Goal: Transaction & Acquisition: Book appointment/travel/reservation

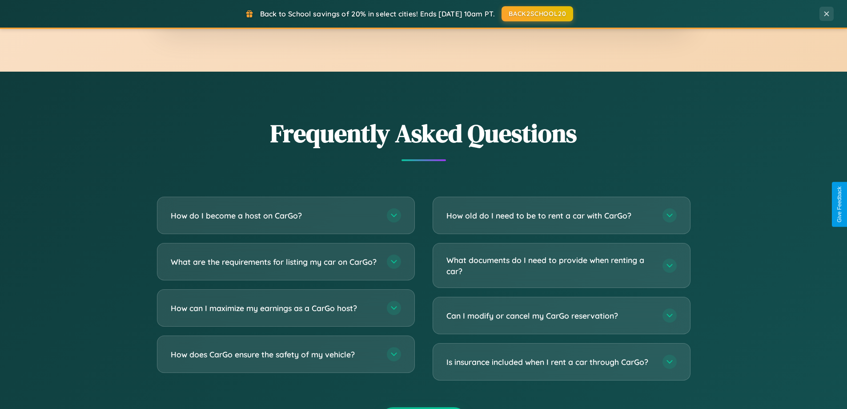
scroll to position [1711, 0]
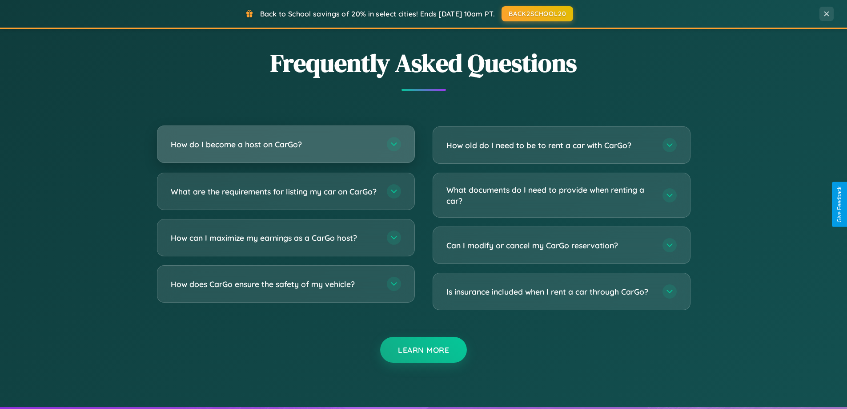
click at [285, 144] on h3 "How do I become a host on CarGo?" at bounding box center [274, 144] width 207 height 11
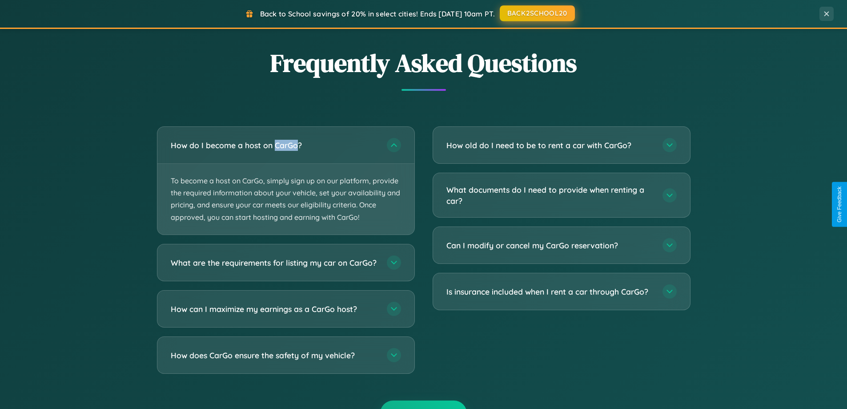
click at [537, 13] on button "BACK2SCHOOL20" at bounding box center [537, 13] width 75 height 16
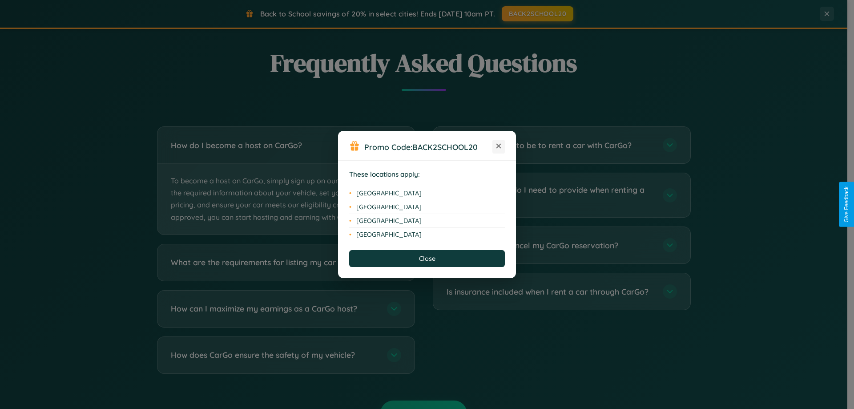
click at [498, 146] on icon at bounding box center [498, 146] width 5 height 5
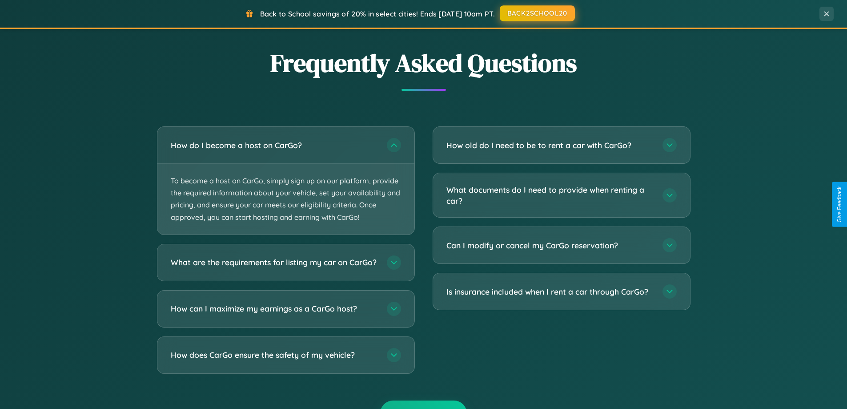
click at [537, 13] on button "BACK2SCHOOL20" at bounding box center [537, 13] width 75 height 16
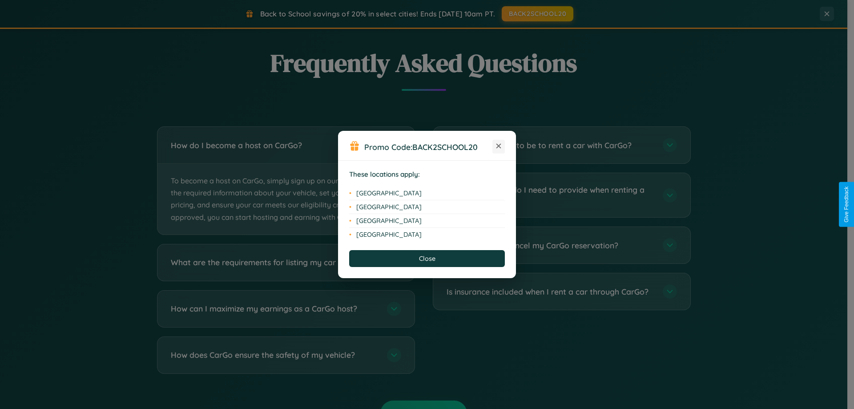
click at [498, 146] on icon at bounding box center [498, 146] width 5 height 5
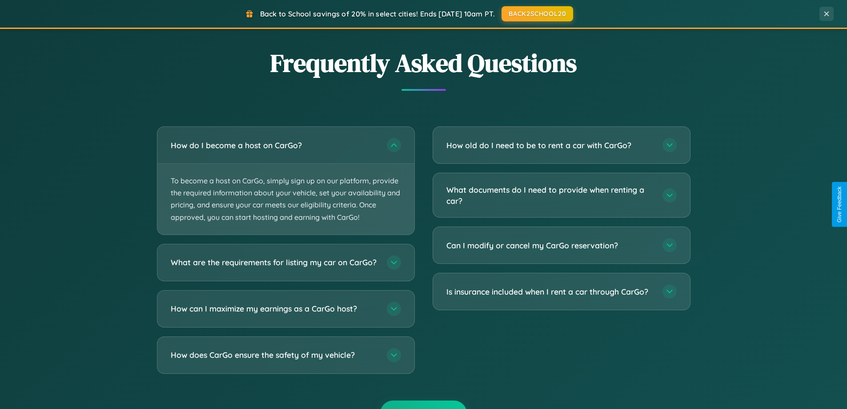
scroll to position [383, 0]
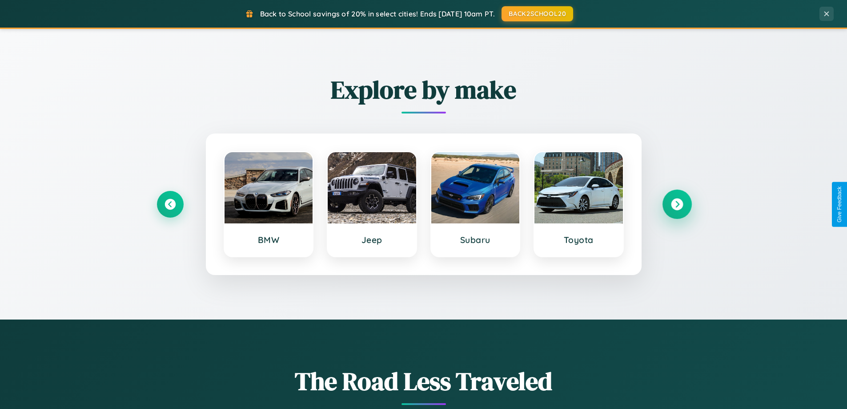
click at [677, 204] on icon at bounding box center [677, 204] width 12 height 12
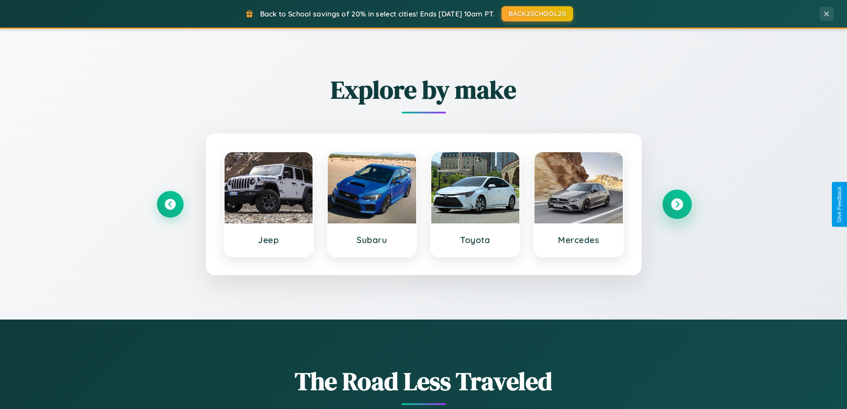
click at [677, 204] on icon at bounding box center [677, 204] width 12 height 12
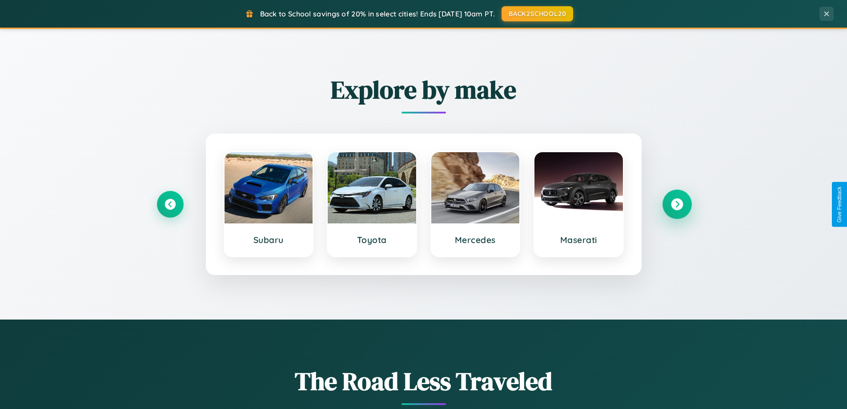
click at [677, 204] on icon at bounding box center [677, 204] width 12 height 12
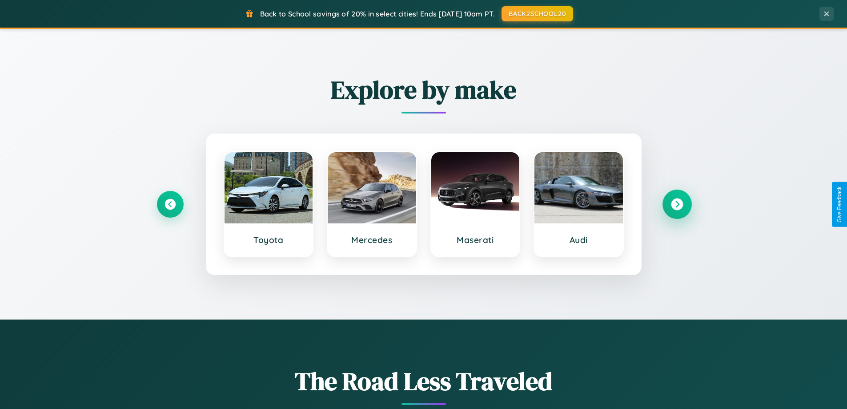
click at [677, 204] on icon at bounding box center [677, 204] width 12 height 12
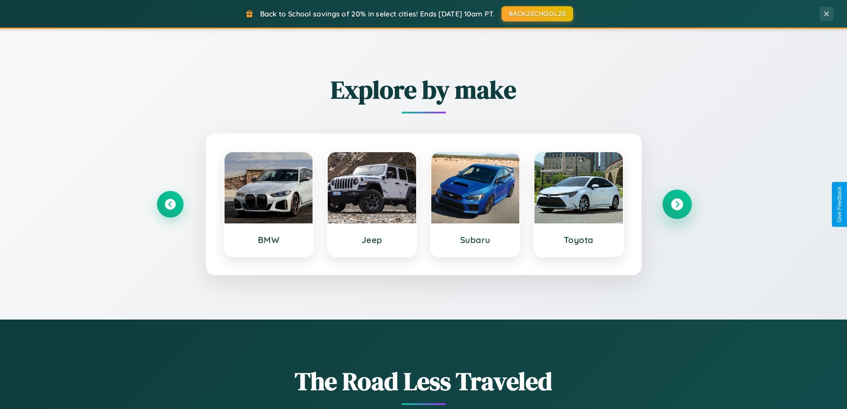
click at [677, 204] on icon at bounding box center [677, 204] width 12 height 12
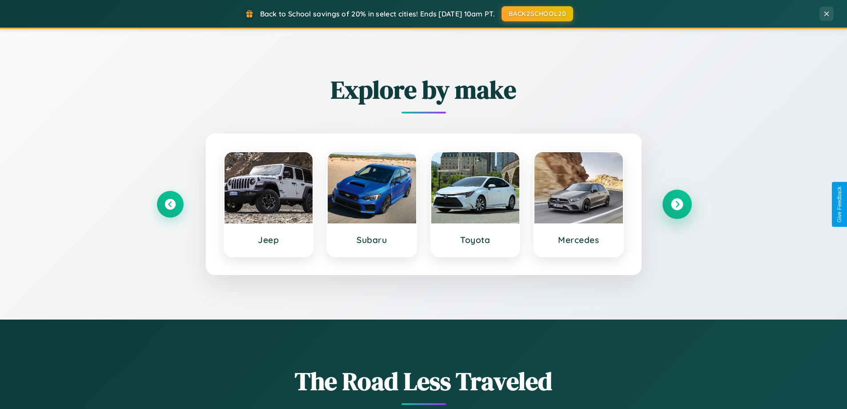
scroll to position [26, 0]
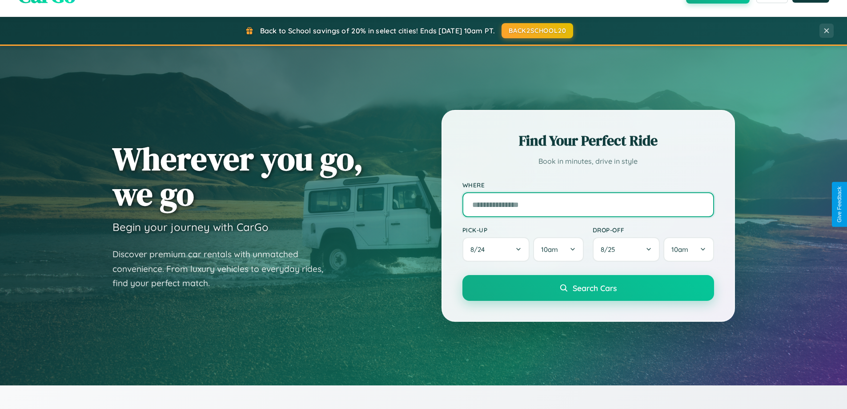
click at [588, 204] on input "text" at bounding box center [588, 204] width 252 height 25
type input "********"
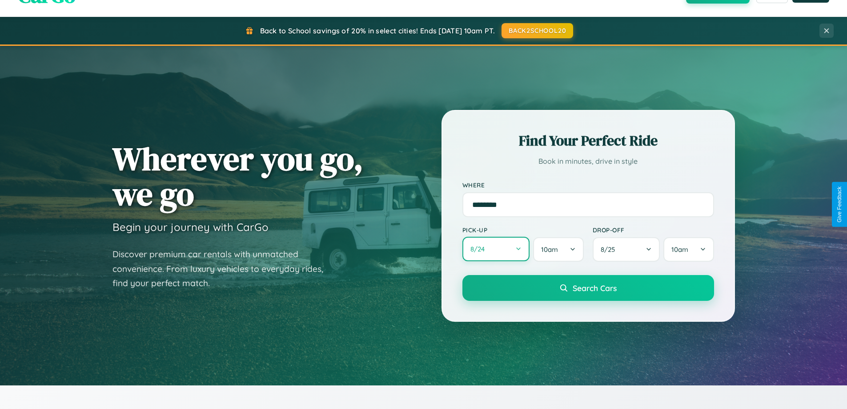
click at [496, 249] on button "8 / 24" at bounding box center [496, 249] width 68 height 24
select select "*"
select select "****"
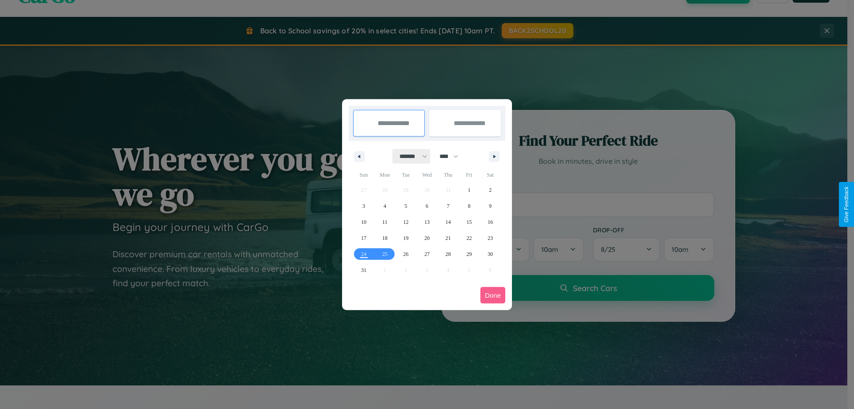
drag, startPoint x: 409, startPoint y: 156, endPoint x: 427, endPoint y: 178, distance: 28.5
click at [409, 156] on select "******* ******** ***** ***** *** **** **** ****** ********* ******* ******** **…" at bounding box center [412, 156] width 38 height 15
select select "*"
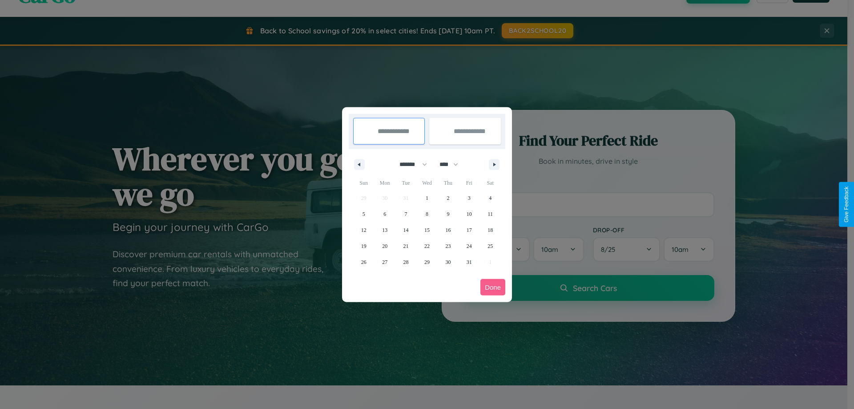
click at [453, 164] on select "**** **** **** **** **** **** **** **** **** **** **** **** **** **** **** ****…" at bounding box center [448, 164] width 27 height 15
select select "****"
click at [363, 229] on span "11" at bounding box center [363, 230] width 5 height 16
type input "**********"
click at [406, 245] on span "20" at bounding box center [405, 246] width 5 height 16
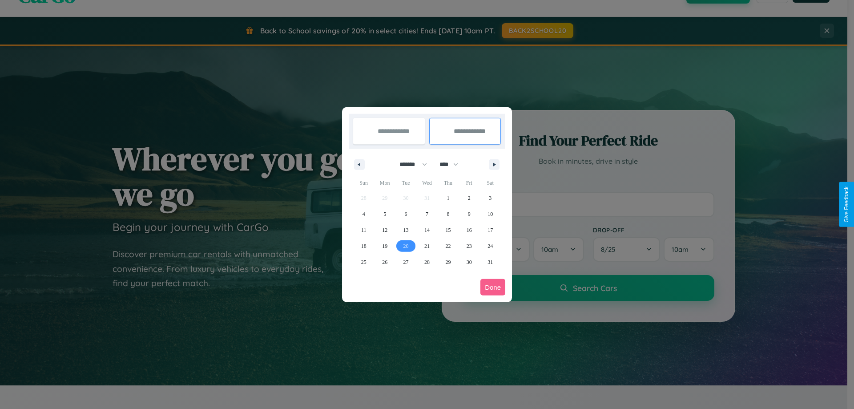
type input "**********"
click at [493, 287] on button "Done" at bounding box center [492, 287] width 25 height 16
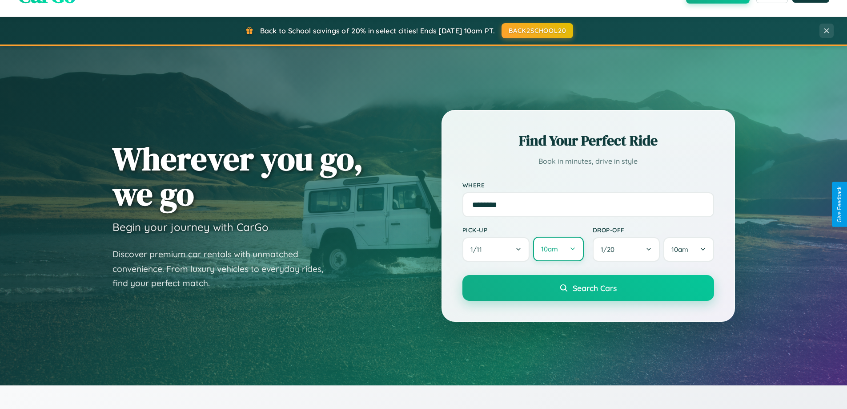
click at [558, 249] on button "10am" at bounding box center [558, 249] width 50 height 24
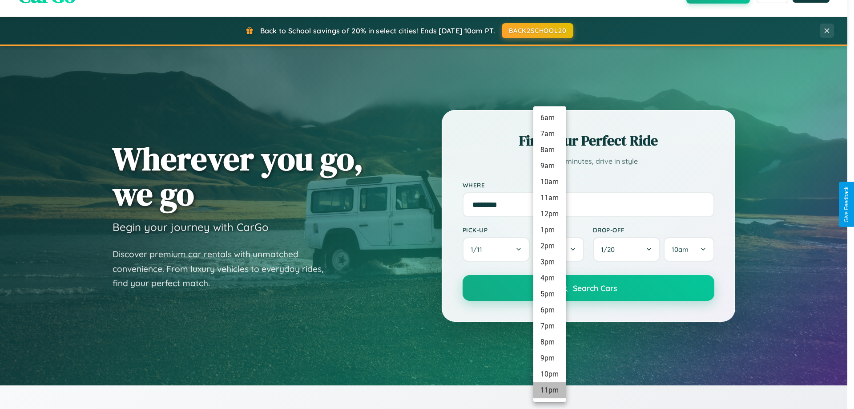
click at [549, 390] on li "11pm" at bounding box center [549, 390] width 33 height 16
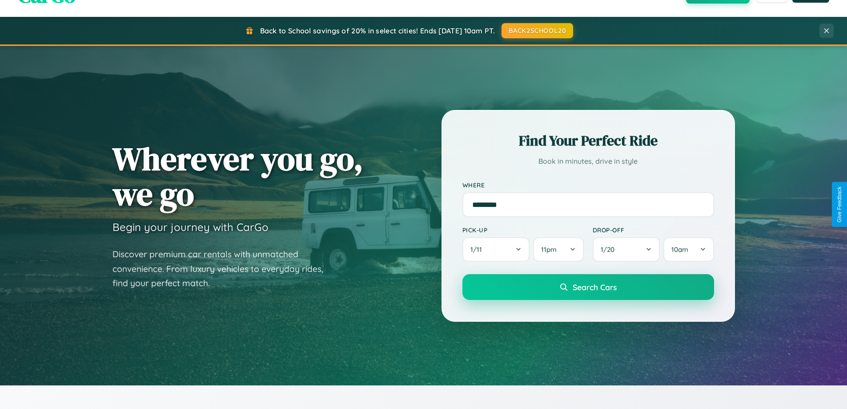
click at [588, 287] on span "Search Cars" at bounding box center [595, 287] width 44 height 10
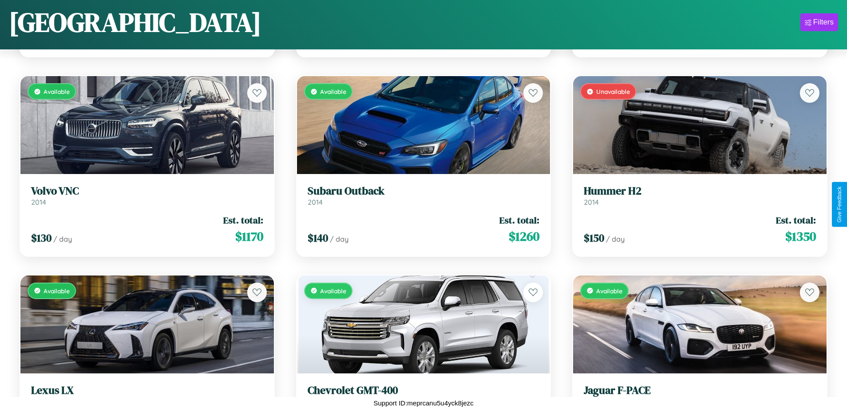
scroll to position [1917, 0]
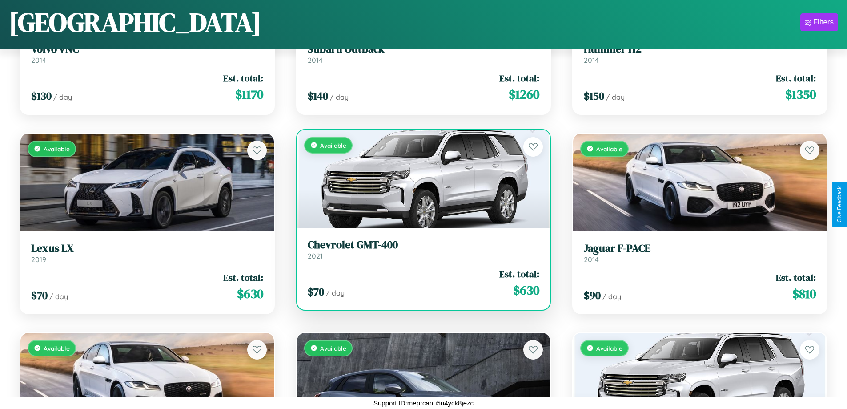
click at [420, 181] on div "Available" at bounding box center [423, 179] width 253 height 98
click at [420, 178] on div "Available" at bounding box center [423, 179] width 253 height 98
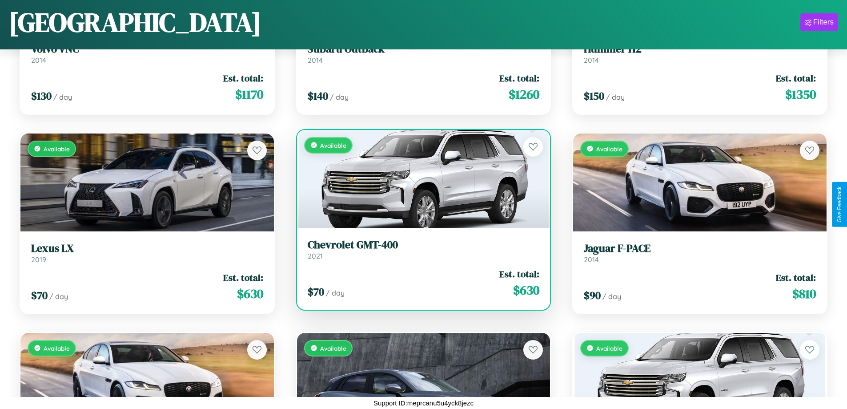
click at [420, 178] on div "Available" at bounding box center [423, 179] width 253 height 98
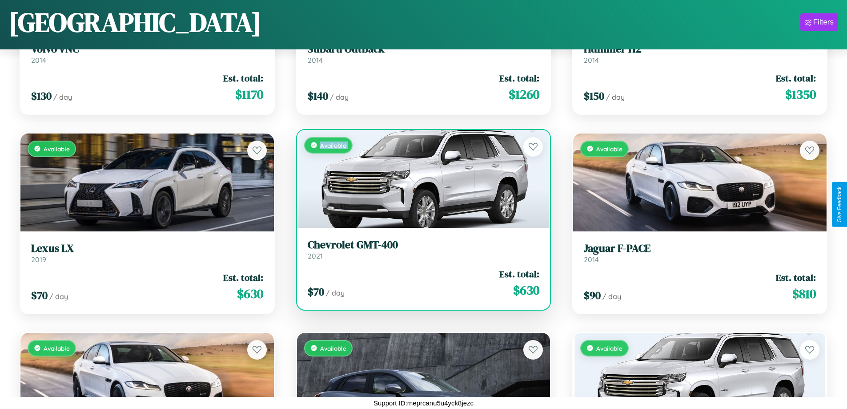
click at [420, 178] on div "Available" at bounding box center [423, 179] width 253 height 98
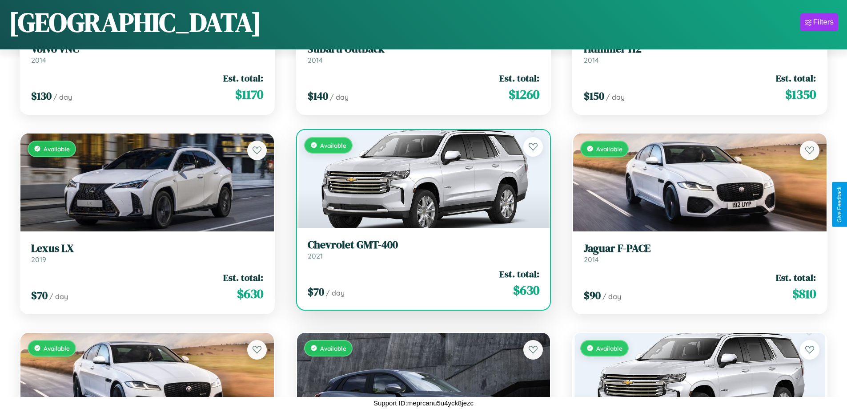
click at [420, 178] on div "Available" at bounding box center [423, 179] width 253 height 98
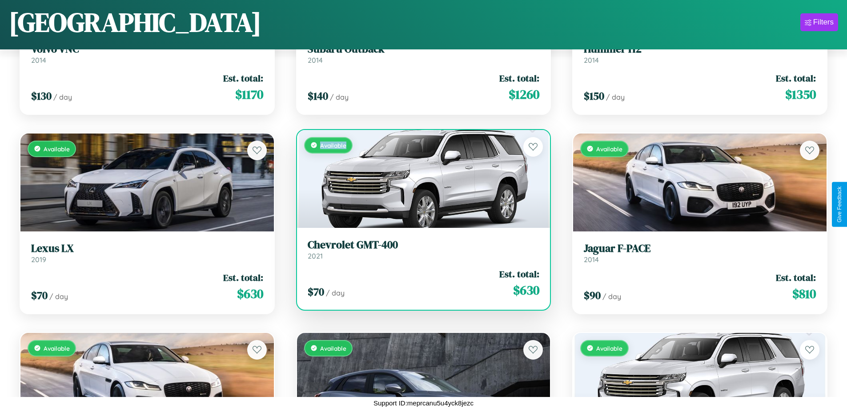
click at [420, 178] on div "Available" at bounding box center [423, 179] width 253 height 98
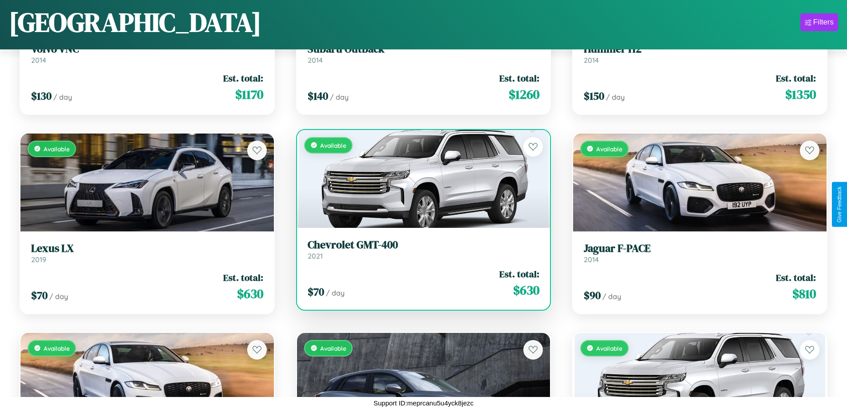
click at [420, 249] on h3 "Chevrolet GMT-400" at bounding box center [424, 244] width 232 height 13
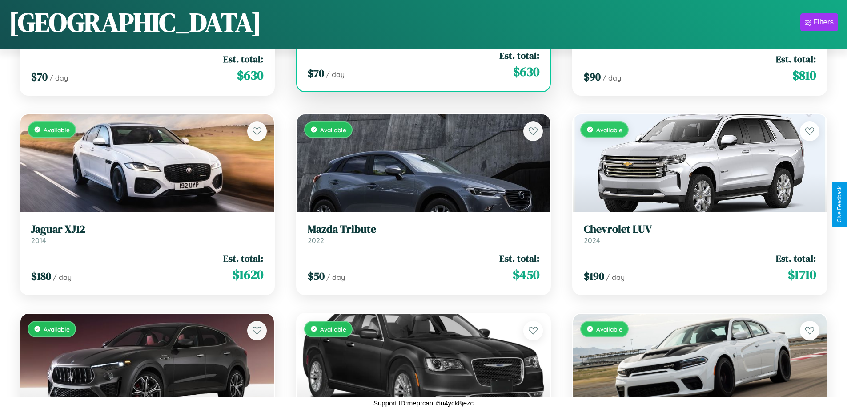
scroll to position [3454, 0]
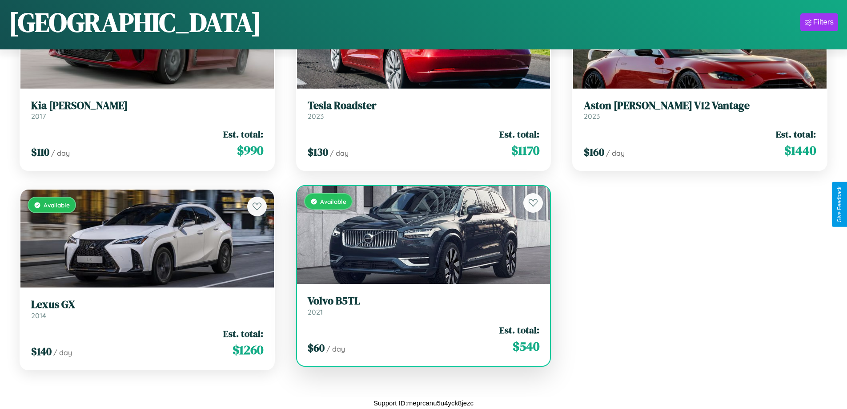
click at [420, 305] on h3 "Volvo B5TL" at bounding box center [424, 300] width 232 height 13
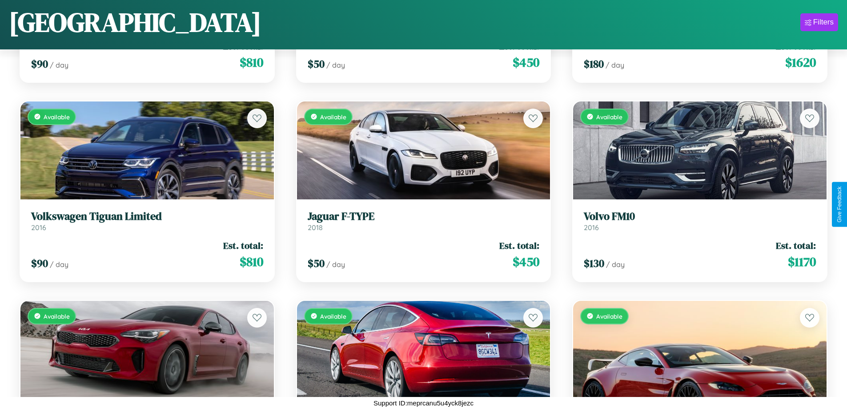
scroll to position [2116, 0]
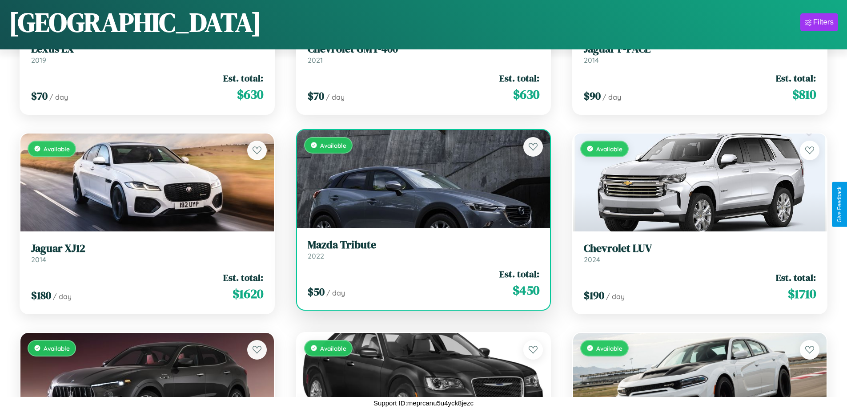
click at [420, 283] on div "$ 50 / day Est. total: $ 450" at bounding box center [424, 283] width 232 height 32
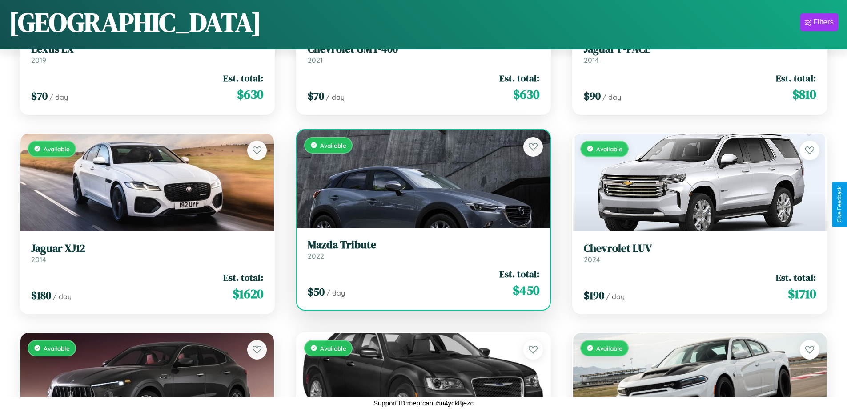
click at [420, 283] on div "$ 50 / day Est. total: $ 450" at bounding box center [424, 283] width 232 height 32
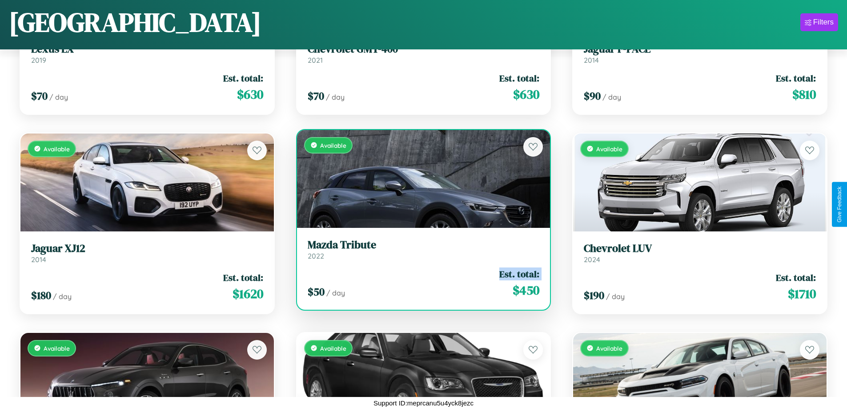
click at [420, 283] on div "$ 50 / day Est. total: $ 450" at bounding box center [424, 283] width 232 height 32
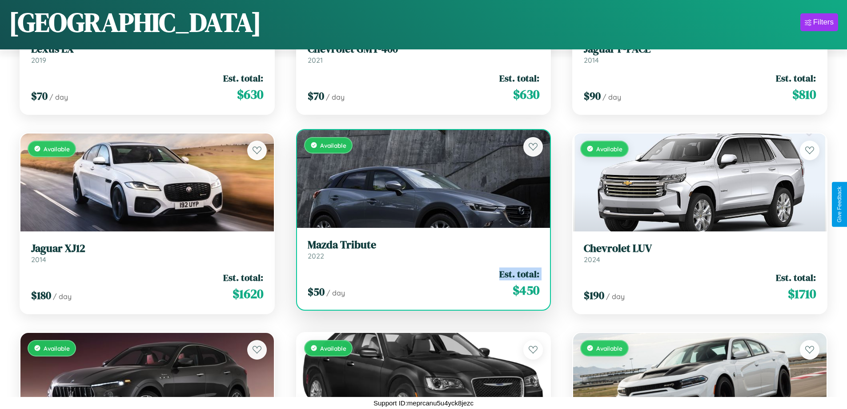
click at [420, 283] on div "$ 50 / day Est. total: $ 450" at bounding box center [424, 283] width 232 height 32
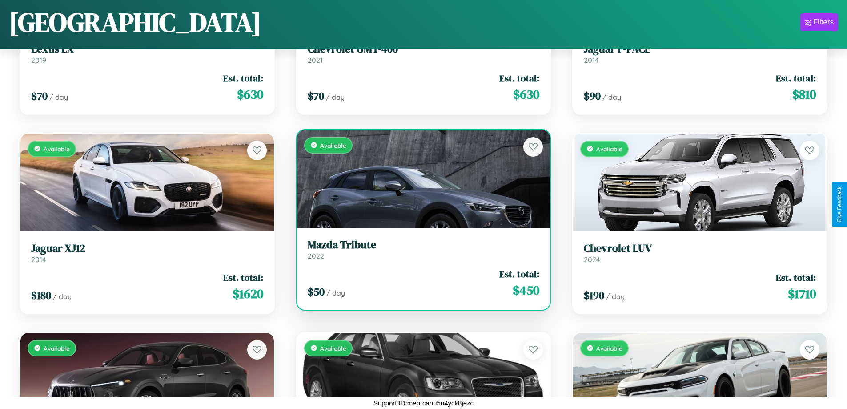
click at [420, 283] on div "$ 50 / day Est. total: $ 450" at bounding box center [424, 283] width 232 height 32
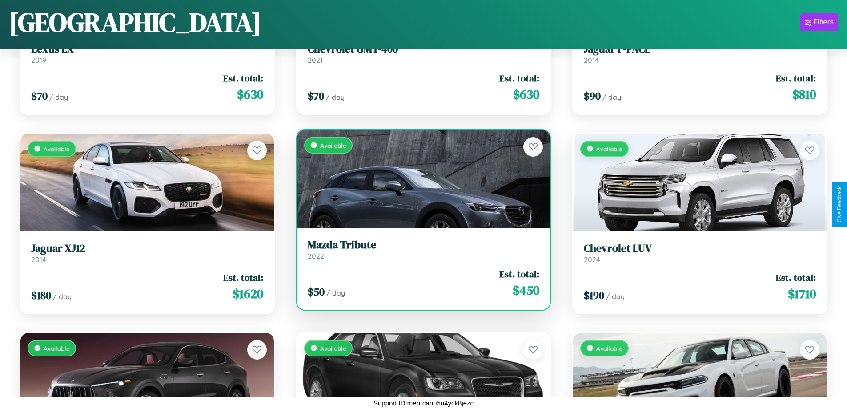
click at [420, 249] on h3 "Mazda Tribute" at bounding box center [424, 244] width 232 height 13
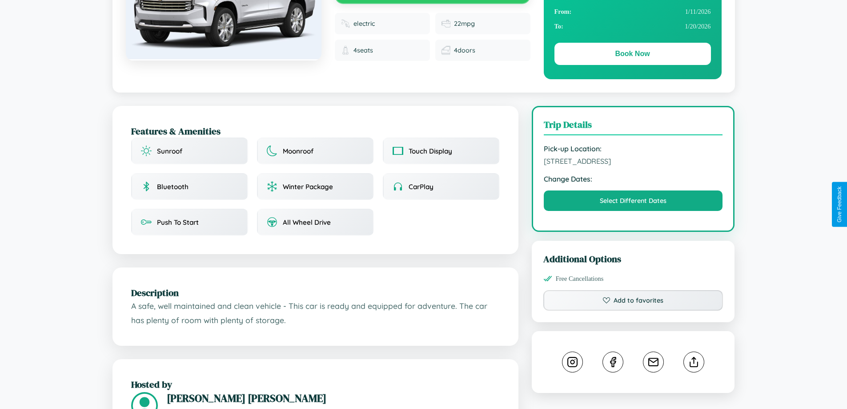
scroll to position [532, 0]
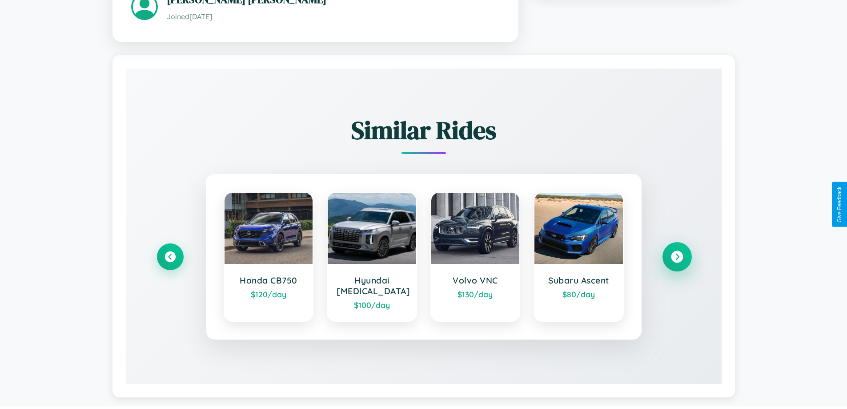
click at [677, 253] on icon at bounding box center [677, 257] width 12 height 12
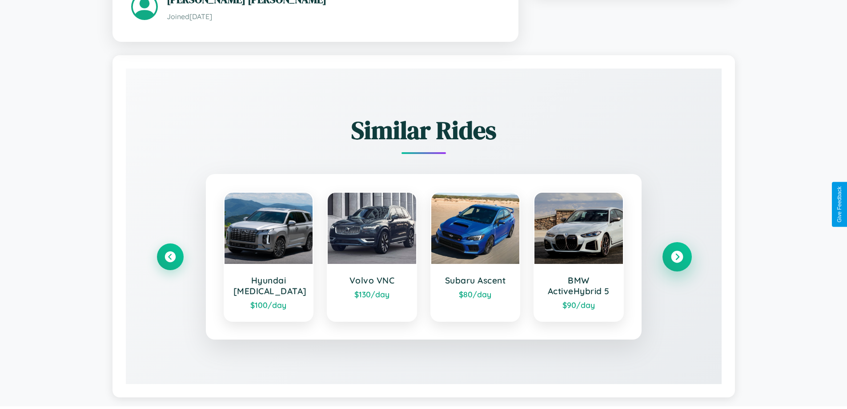
click at [677, 258] on icon at bounding box center [677, 257] width 12 height 12
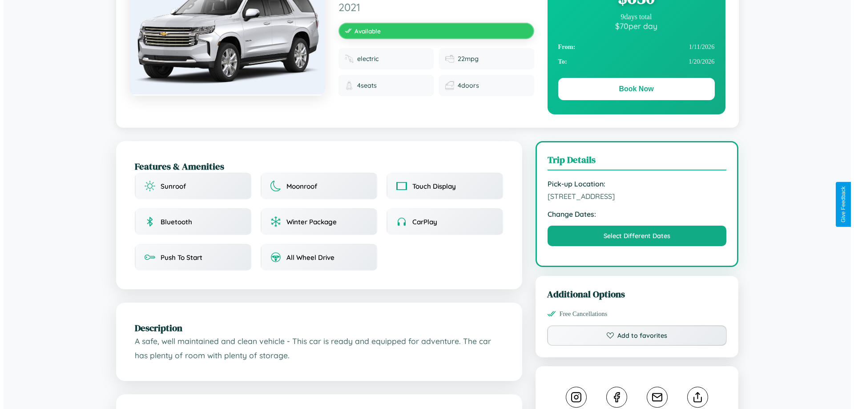
scroll to position [0, 0]
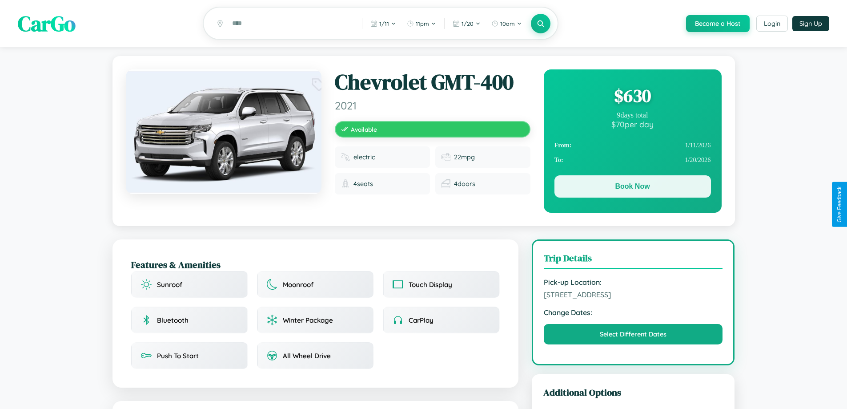
click at [632, 188] on button "Book Now" at bounding box center [633, 186] width 157 height 22
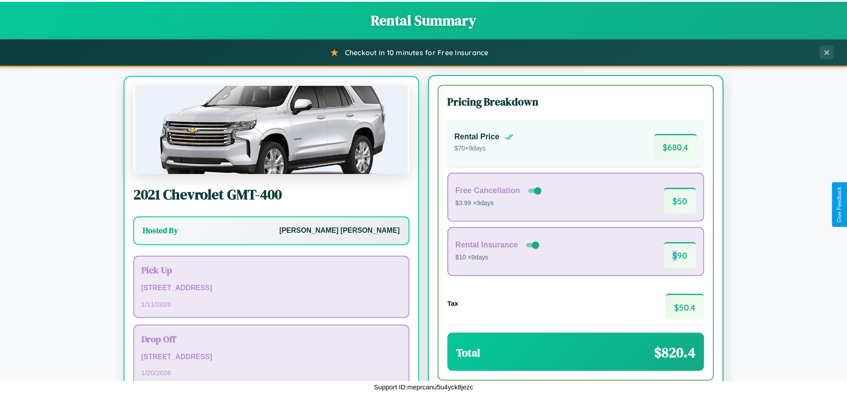
scroll to position [41, 0]
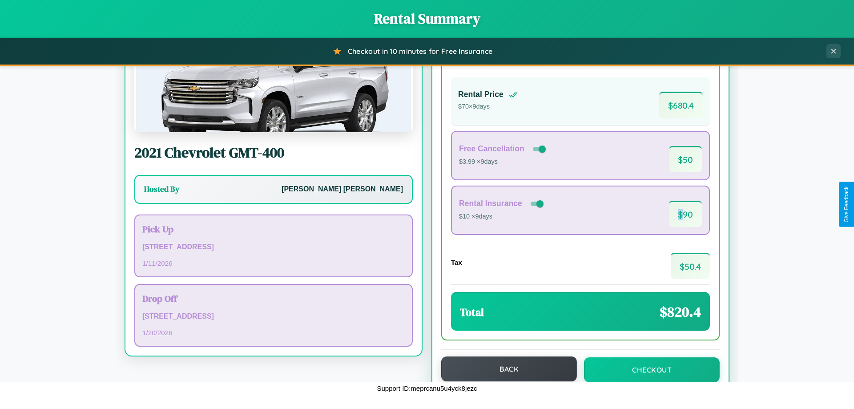
click at [505, 369] on button "Back" at bounding box center [509, 368] width 136 height 25
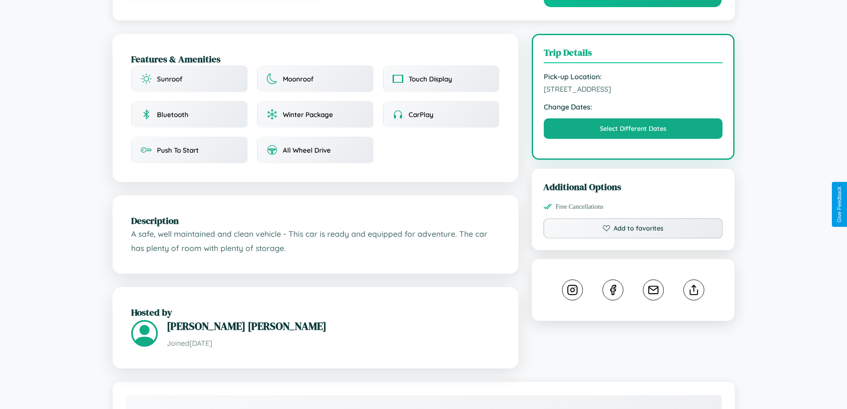
scroll to position [243, 0]
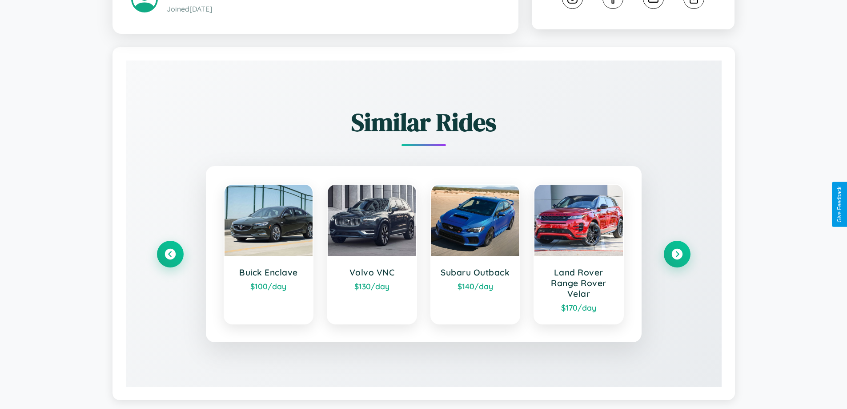
scroll to position [510, 0]
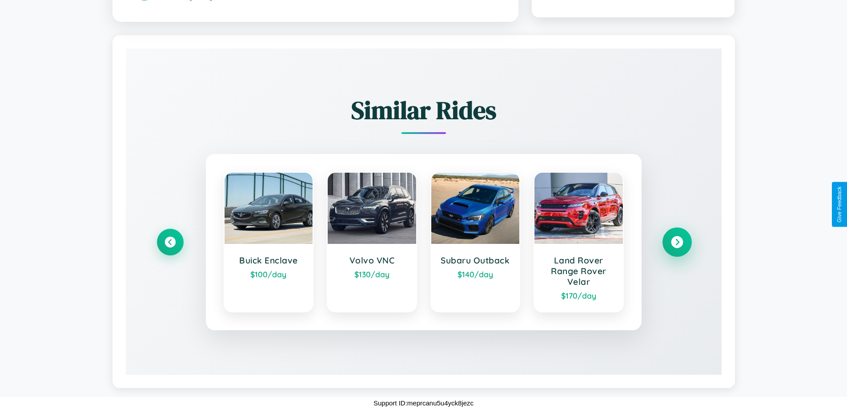
click at [677, 242] on icon at bounding box center [677, 242] width 12 height 12
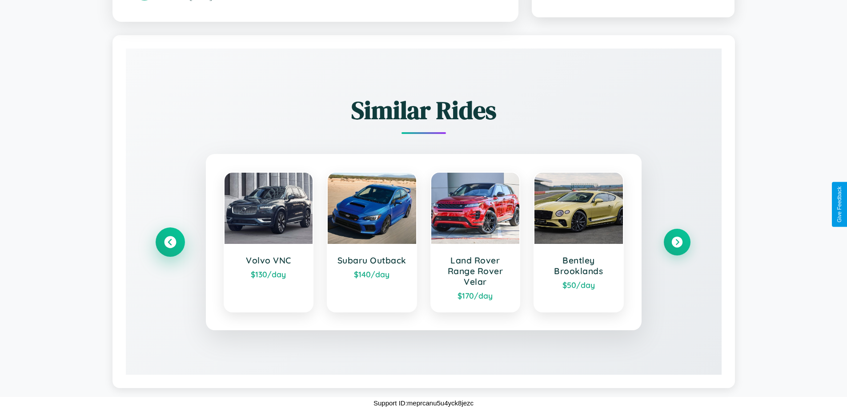
click at [170, 242] on icon at bounding box center [170, 242] width 12 height 12
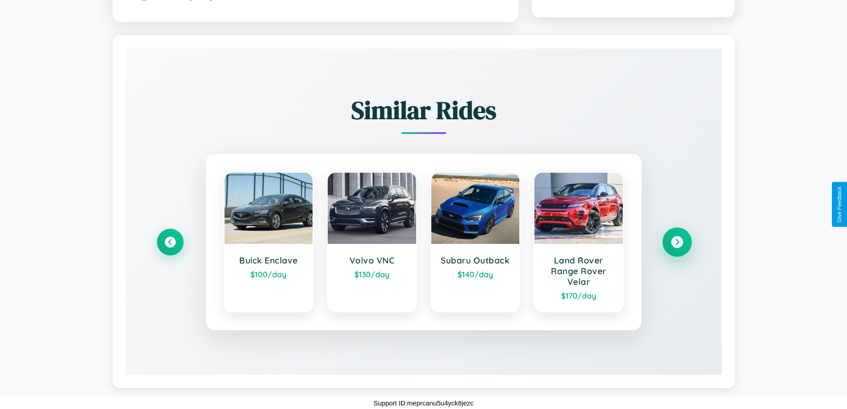
click at [677, 242] on icon at bounding box center [677, 242] width 12 height 12
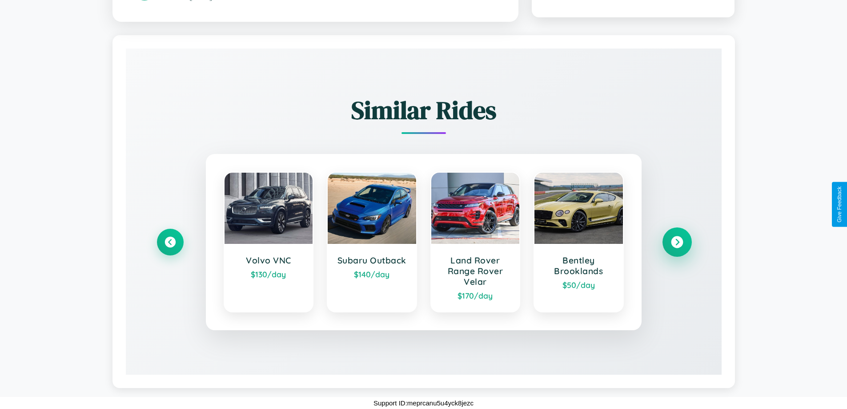
click at [677, 242] on icon at bounding box center [677, 242] width 12 height 12
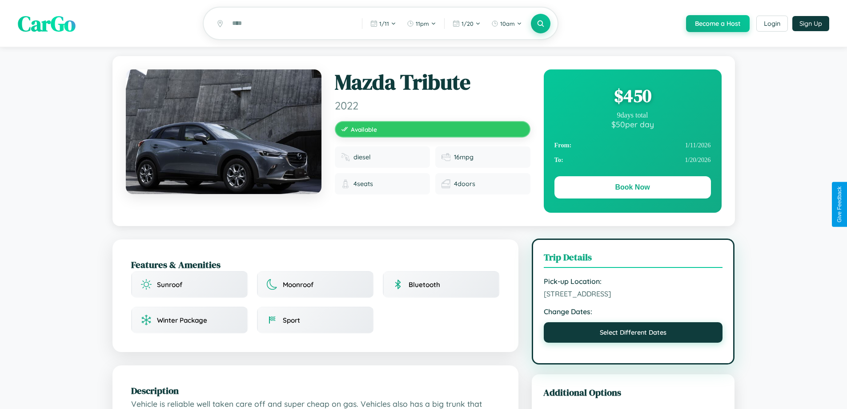
click at [633, 334] on button "Select Different Dates" at bounding box center [633, 332] width 179 height 20
select select "*"
select select "****"
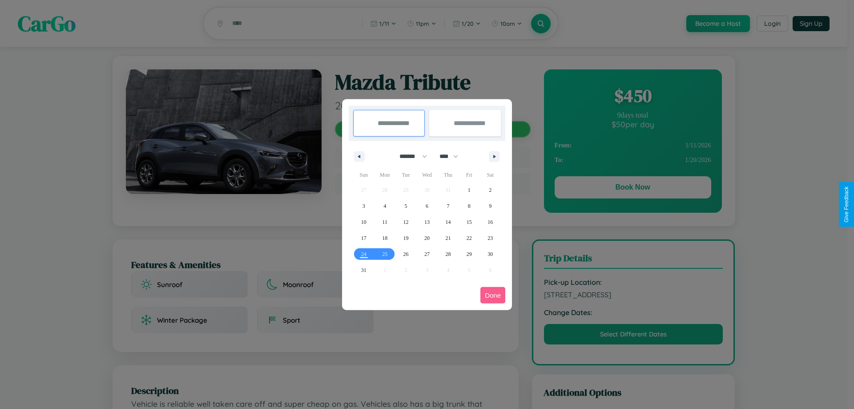
drag, startPoint x: 409, startPoint y: 156, endPoint x: 427, endPoint y: 178, distance: 28.5
click at [409, 156] on select "******* ******** ***** ***** *** **** **** ****** ********* ******* ******** **…" at bounding box center [412, 156] width 38 height 15
select select "*"
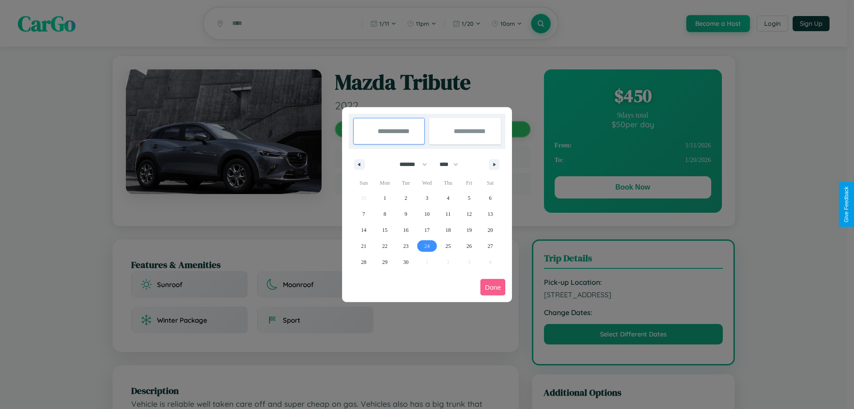
click at [426, 245] on span "24" at bounding box center [426, 246] width 5 height 16
type input "**********"
click at [363, 261] on span "28" at bounding box center [363, 262] width 5 height 16
type input "**********"
click at [493, 287] on button "Done" at bounding box center [492, 287] width 25 height 16
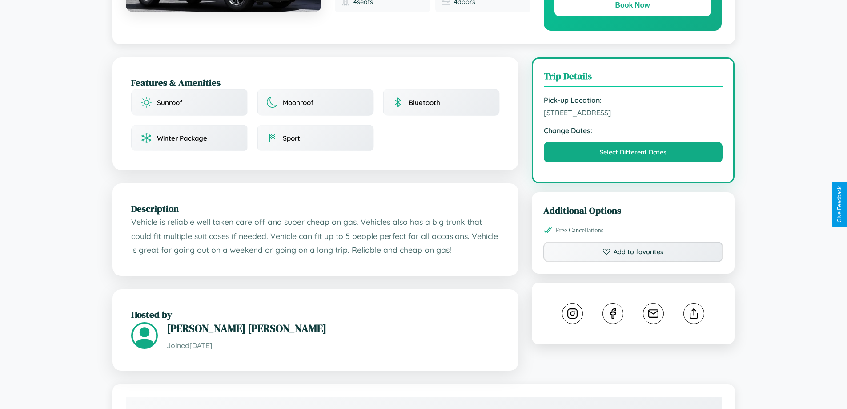
scroll to position [215, 0]
